Goal: Navigation & Orientation: Find specific page/section

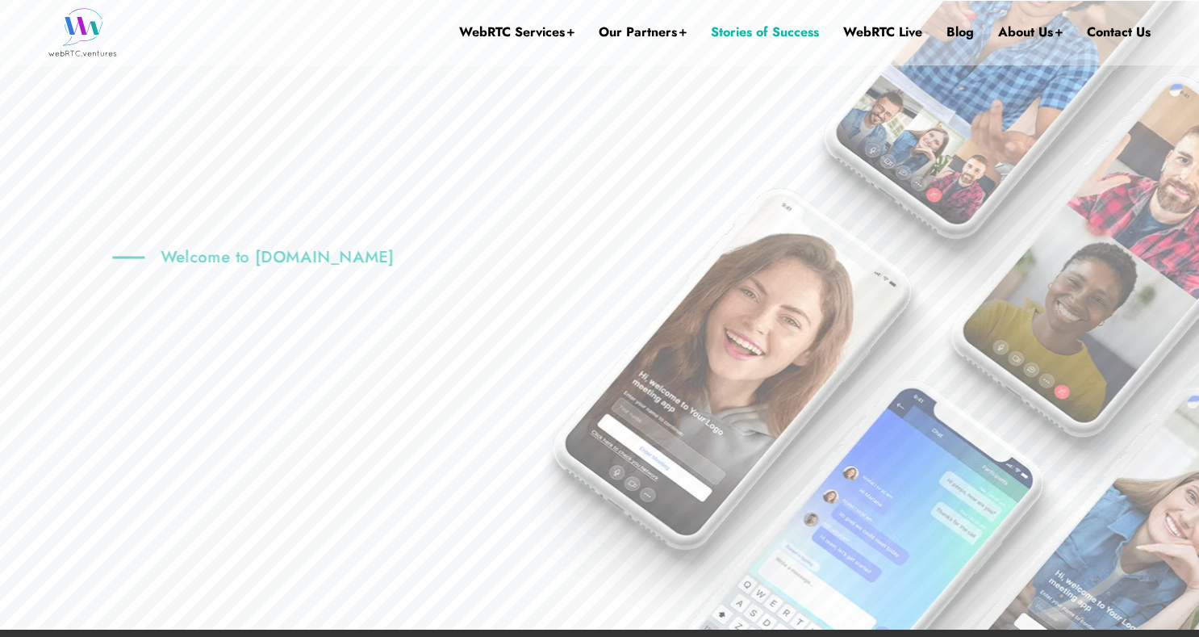
click at [754, 35] on link "Stories of Success" at bounding box center [765, 32] width 108 height 65
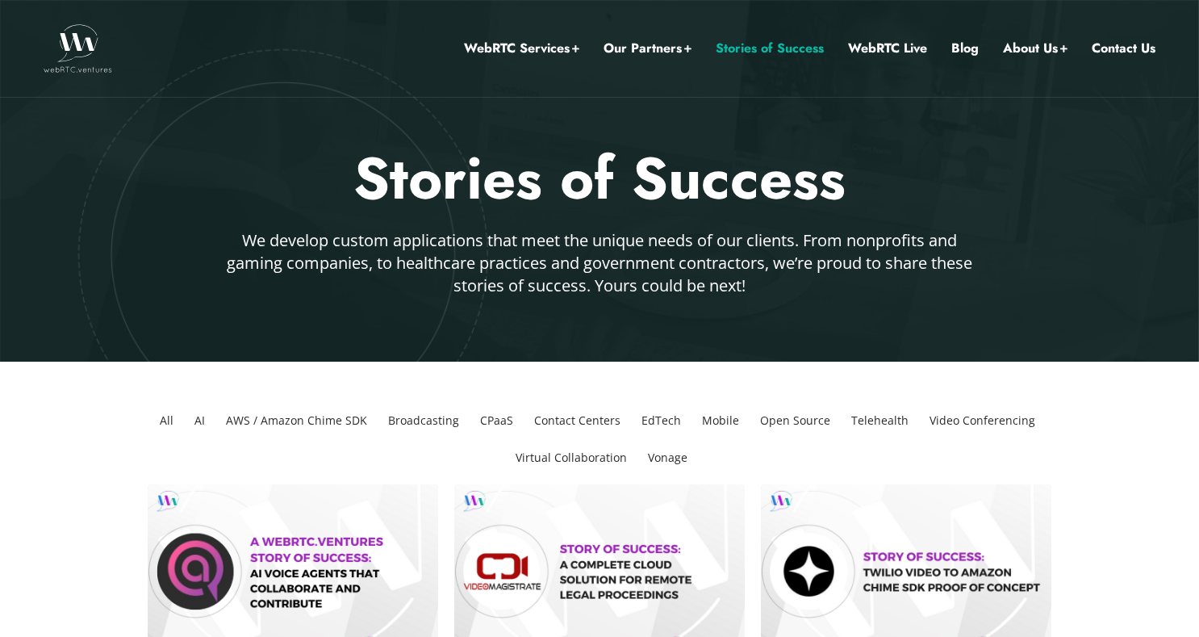
click at [749, 51] on link "Stories of Success" at bounding box center [770, 48] width 108 height 21
click at [567, 183] on h2 "Stories of Success" at bounding box center [600, 179] width 944 height 76
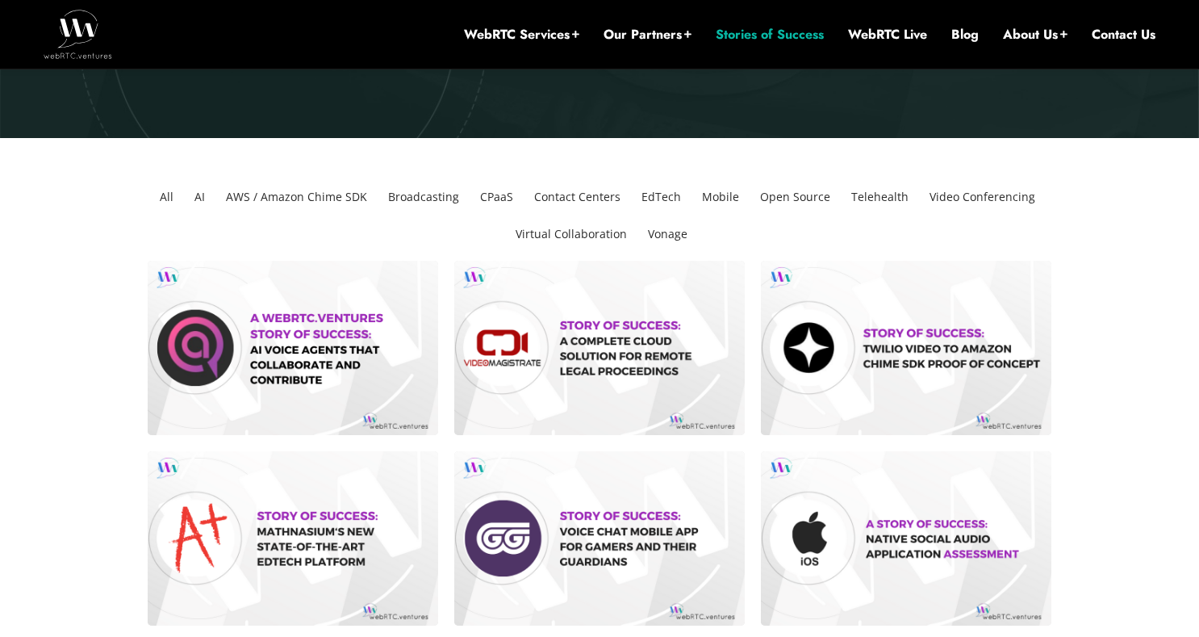
scroll to position [324, 0]
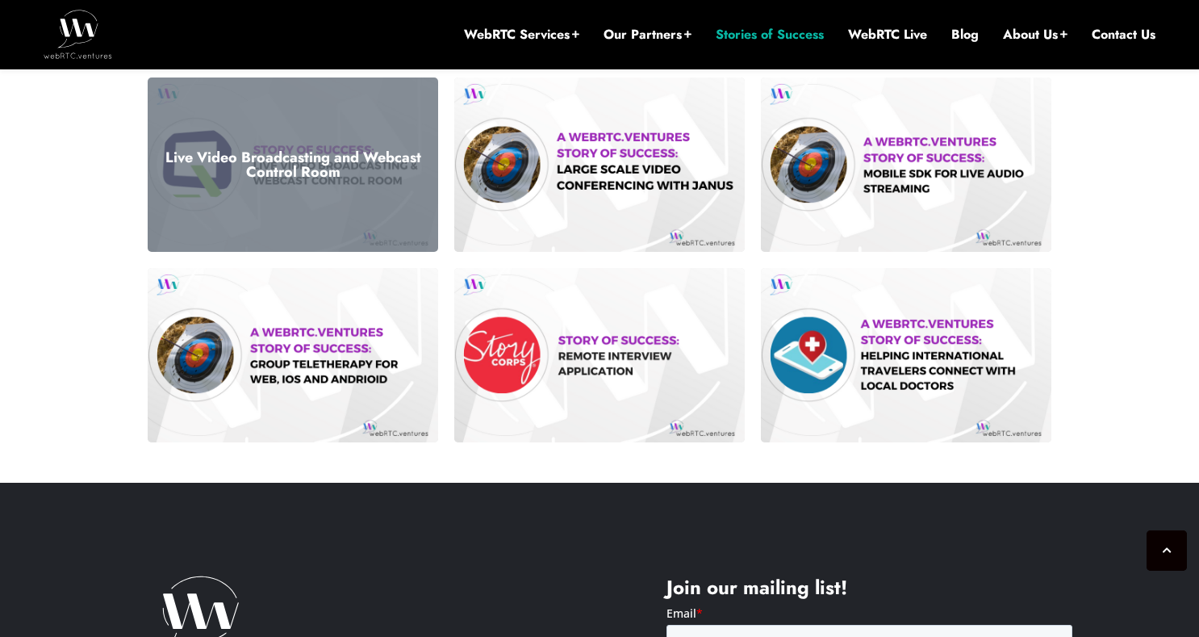
scroll to position [1269, 0]
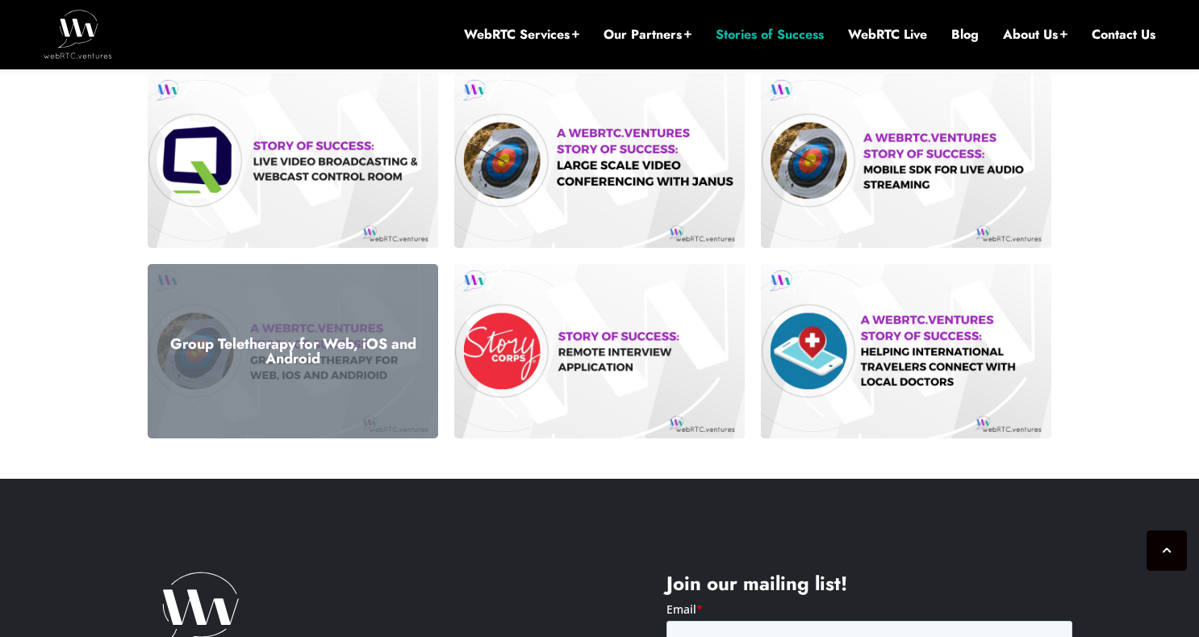
drag, startPoint x: 307, startPoint y: 356, endPoint x: 941, endPoint y: 2, distance: 726.5
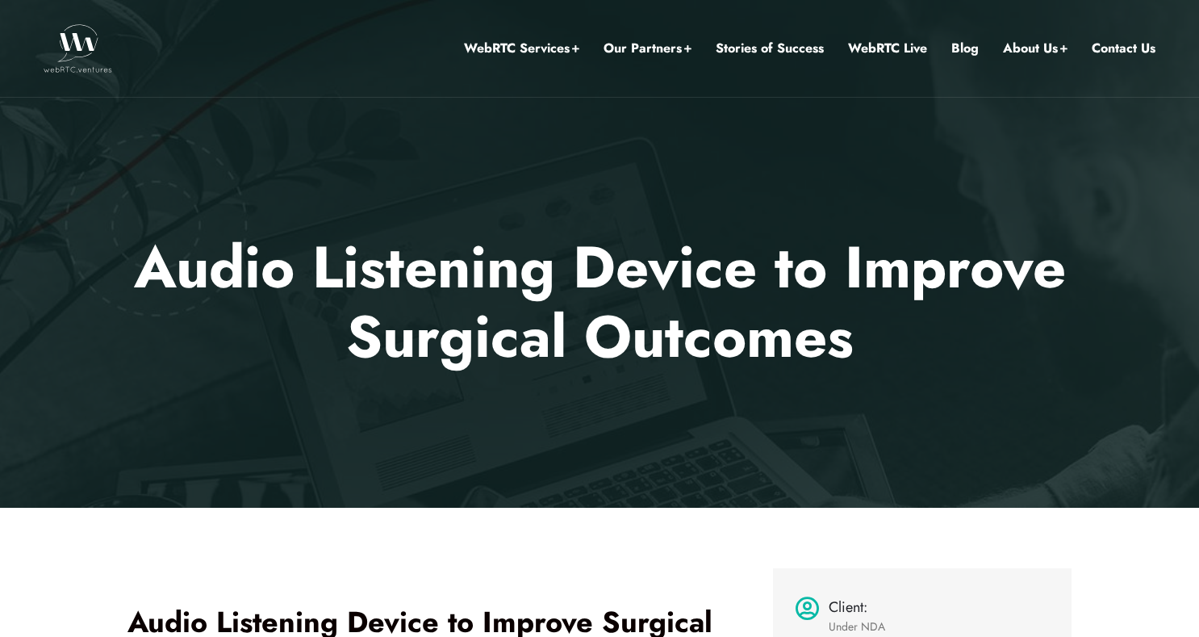
click at [77, 48] on img at bounding box center [78, 48] width 69 height 48
